Goal: Task Accomplishment & Management: Complete application form

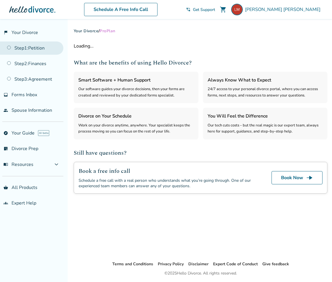
select select "***"
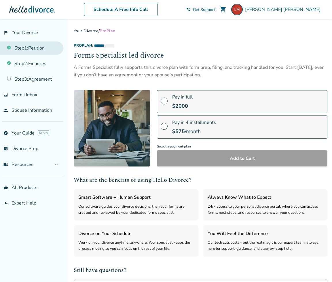
click at [41, 51] on link "Step 1 : Petition" at bounding box center [31, 47] width 63 height 13
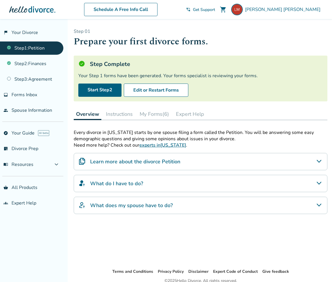
click at [150, 115] on button "My Forms (6)" at bounding box center [154, 114] width 34 height 12
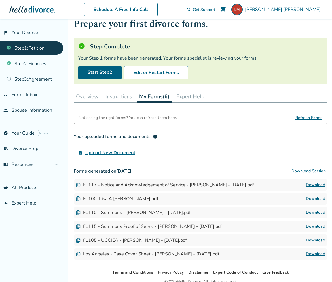
scroll to position [31, 0]
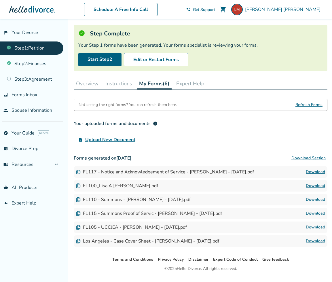
click at [113, 85] on button "Instructions" at bounding box center [118, 84] width 31 height 12
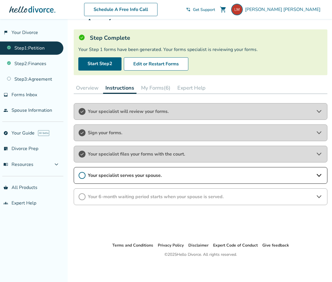
click at [159, 173] on span "Your specialist serves your spouse." at bounding box center [200, 175] width 225 height 6
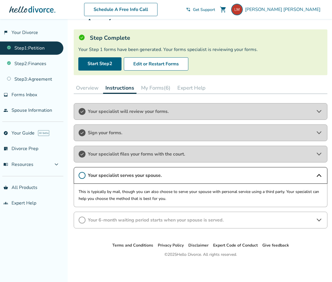
click at [159, 173] on span "Your specialist serves your spouse." at bounding box center [200, 175] width 225 height 6
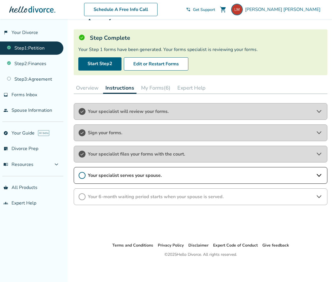
click at [162, 89] on button "My Forms (6)" at bounding box center [156, 88] width 34 height 12
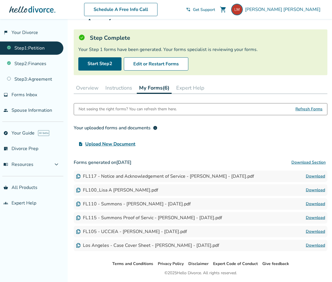
click at [86, 86] on button "Overview" at bounding box center [87, 88] width 27 height 12
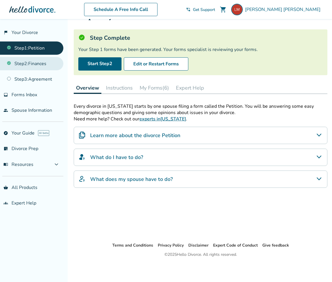
click at [38, 64] on link "Step 2 : Finances" at bounding box center [31, 63] width 63 height 13
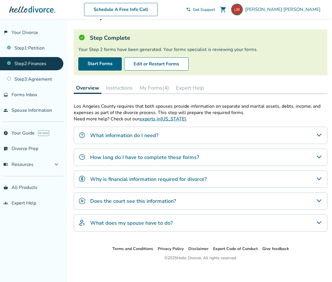
click at [120, 85] on button "Instructions" at bounding box center [119, 88] width 31 height 12
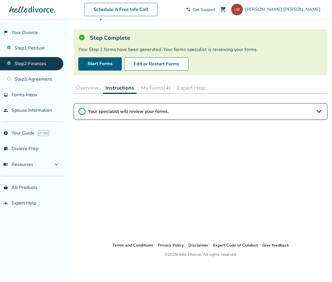
click at [147, 88] on button "My Forms (4)" at bounding box center [156, 88] width 34 height 12
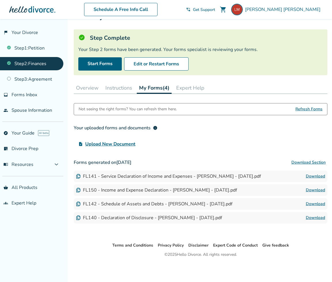
click at [124, 89] on button "Instructions" at bounding box center [118, 88] width 31 height 12
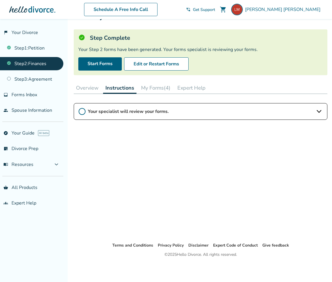
click at [84, 90] on button "Overview" at bounding box center [87, 88] width 27 height 12
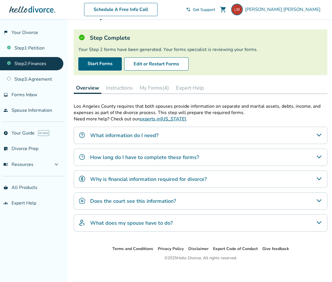
click at [145, 158] on h4 "How long do I have to complete these forms?" at bounding box center [144, 156] width 109 height 7
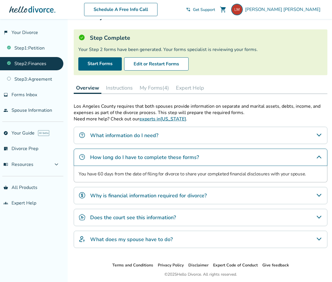
click at [145, 158] on h4 "How long do I have to complete these forms?" at bounding box center [144, 156] width 109 height 7
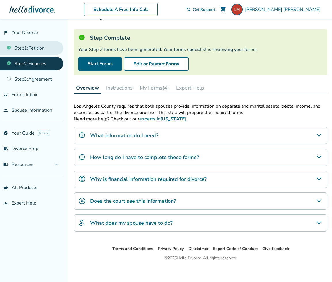
click at [34, 51] on link "Step 1 : Petition" at bounding box center [31, 47] width 63 height 13
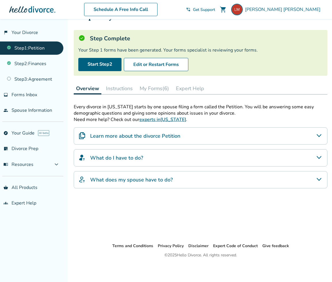
scroll to position [26, 0]
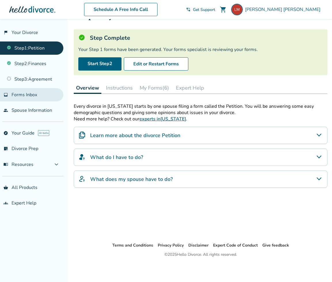
click at [39, 95] on link "inbox Forms Inbox" at bounding box center [31, 94] width 63 height 13
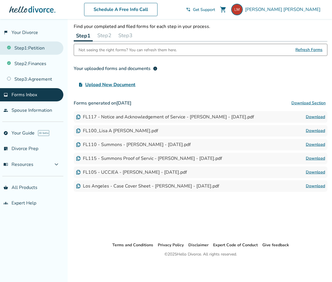
click at [34, 52] on link "Step 1 : Petition" at bounding box center [31, 47] width 63 height 13
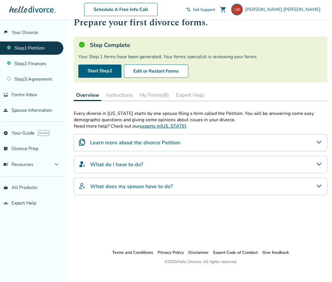
click at [144, 96] on button "My Forms (6)" at bounding box center [154, 95] width 34 height 12
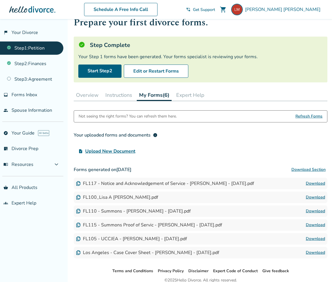
click at [311, 253] on link "Download" at bounding box center [315, 252] width 19 height 7
click at [317, 198] on link "Download" at bounding box center [315, 197] width 19 height 7
click at [48, 63] on link "Step 2 : Finances" at bounding box center [31, 63] width 63 height 13
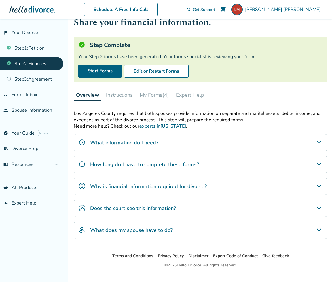
click at [226, 161] on div "How long do I have to complete these forms?" at bounding box center [201, 164] width 254 height 17
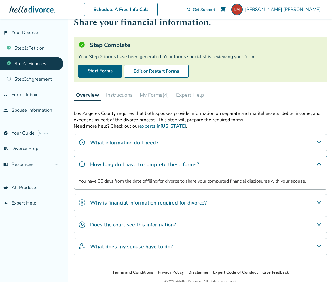
click at [227, 223] on div "Does the court see this information?" at bounding box center [201, 224] width 254 height 17
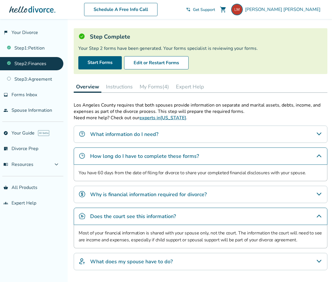
scroll to position [69, 0]
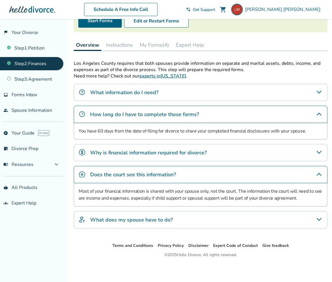
click at [227, 223] on div "What does my spouse have to do?" at bounding box center [201, 219] width 254 height 17
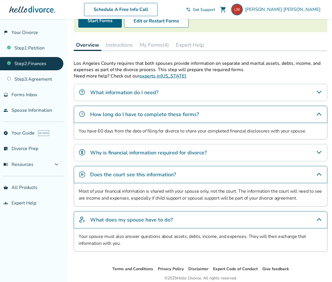
click at [233, 151] on div "Why is financial information required for divorce?" at bounding box center [201, 152] width 254 height 17
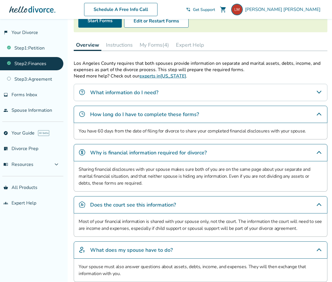
click at [211, 91] on div "What information do I need?" at bounding box center [201, 92] width 254 height 17
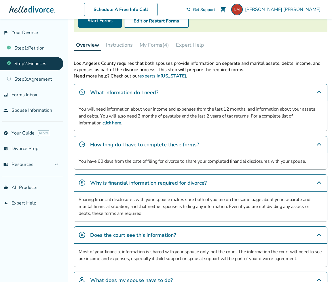
click at [162, 48] on button "My Forms (4)" at bounding box center [154, 45] width 34 height 12
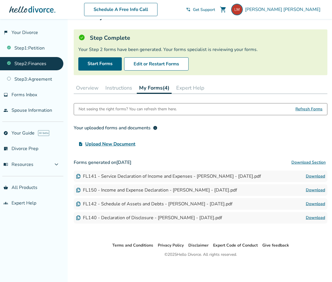
click at [307, 217] on link "Download" at bounding box center [315, 217] width 19 height 7
click at [316, 206] on link "Download" at bounding box center [315, 203] width 19 height 7
click at [321, 191] on link "Download" at bounding box center [315, 190] width 19 height 7
click at [315, 176] on link "Download" at bounding box center [315, 176] width 19 height 7
